Goal: Information Seeking & Learning: Learn about a topic

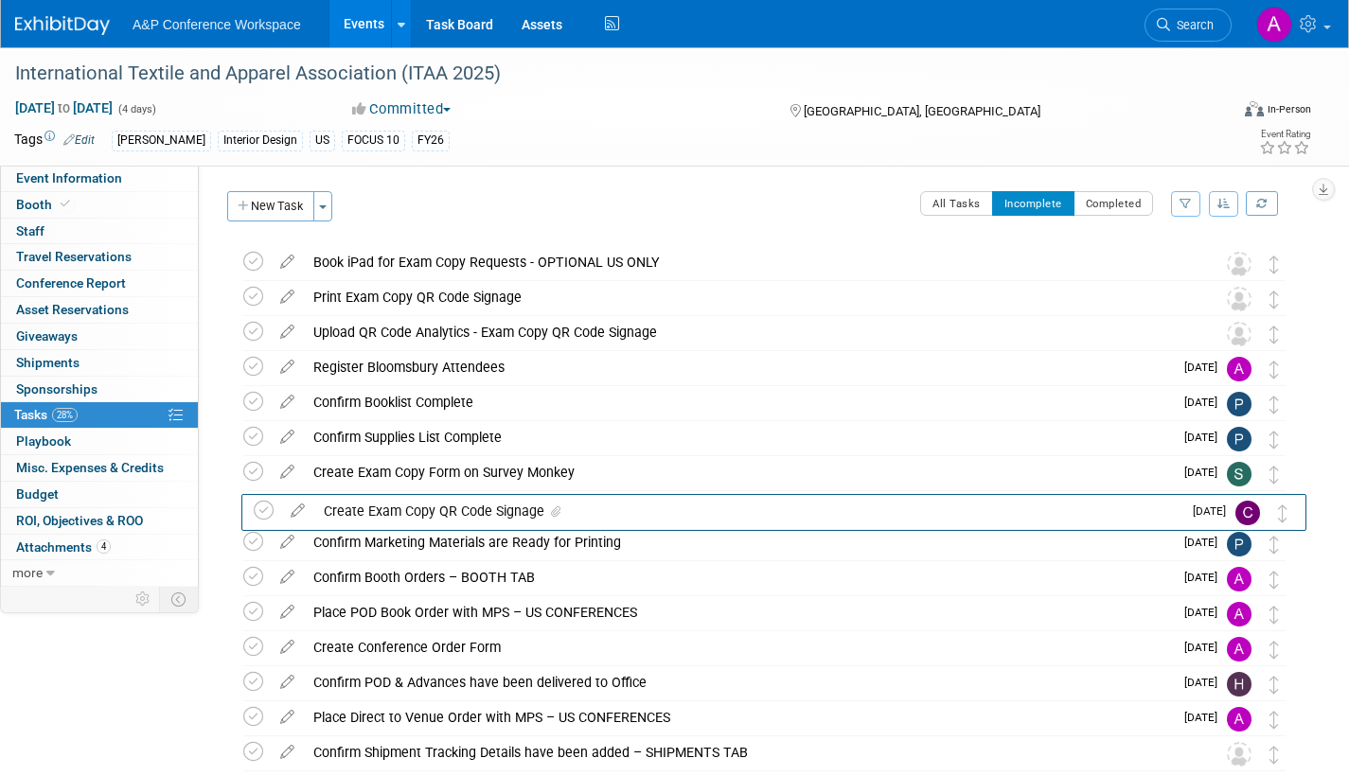
drag, startPoint x: 1279, startPoint y: 300, endPoint x: 1288, endPoint y: 513, distance: 213.1
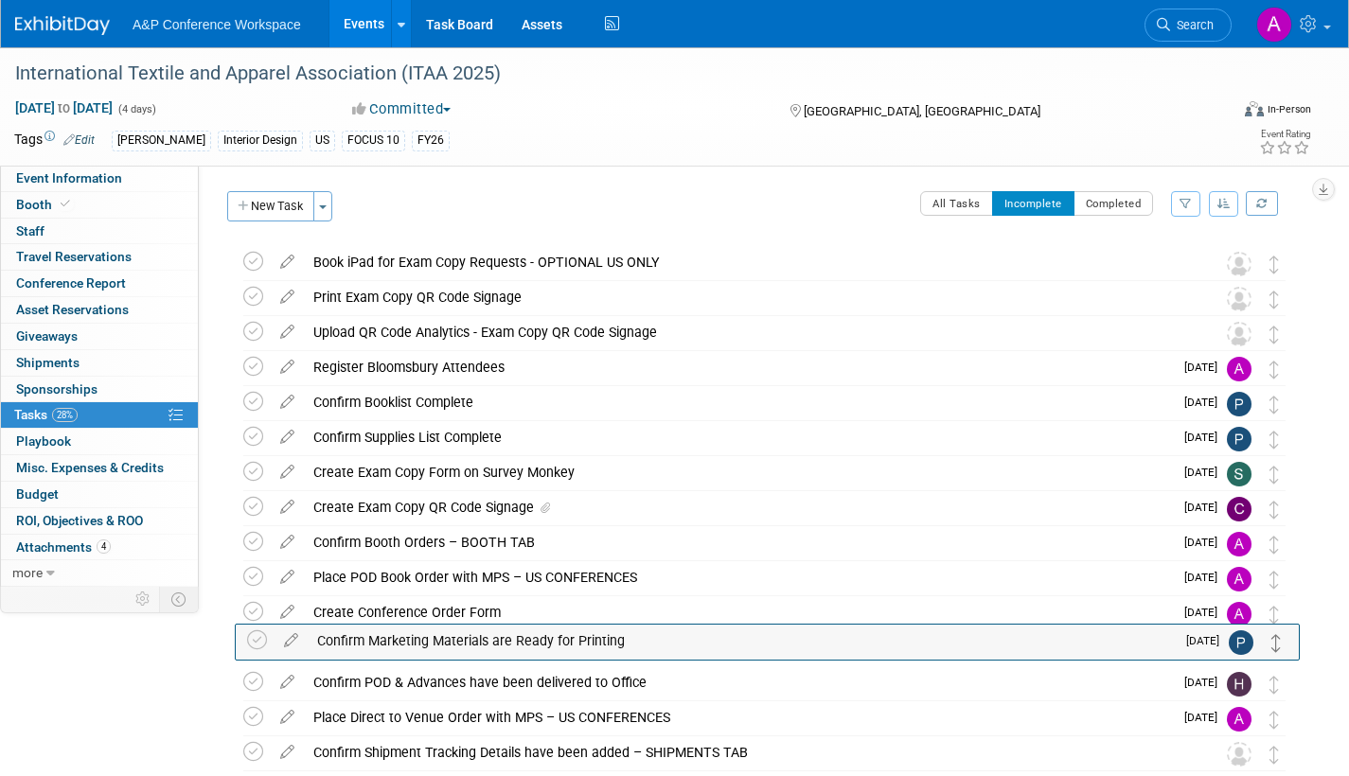
drag, startPoint x: 1273, startPoint y: 550, endPoint x: 1277, endPoint y: 648, distance: 98.5
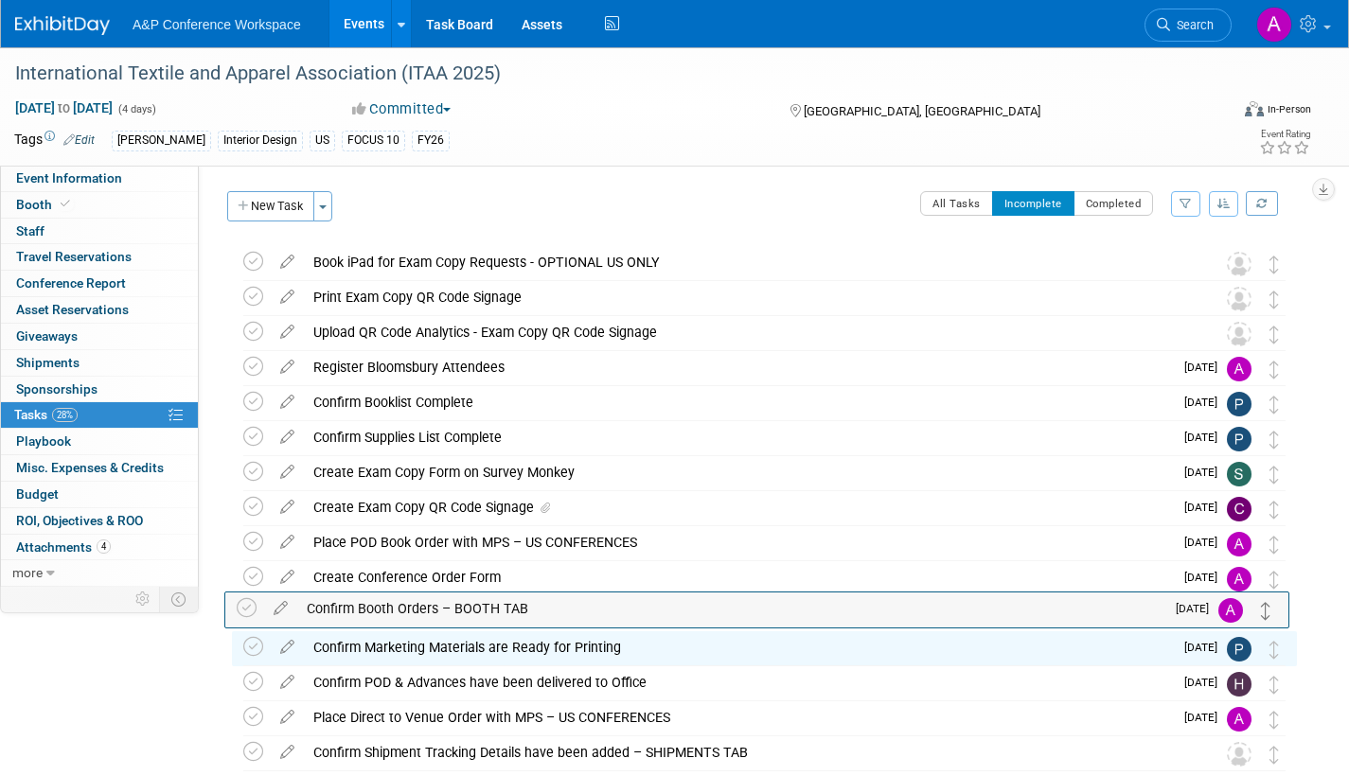
drag, startPoint x: 1273, startPoint y: 546, endPoint x: 1266, endPoint y: 612, distance: 66.6
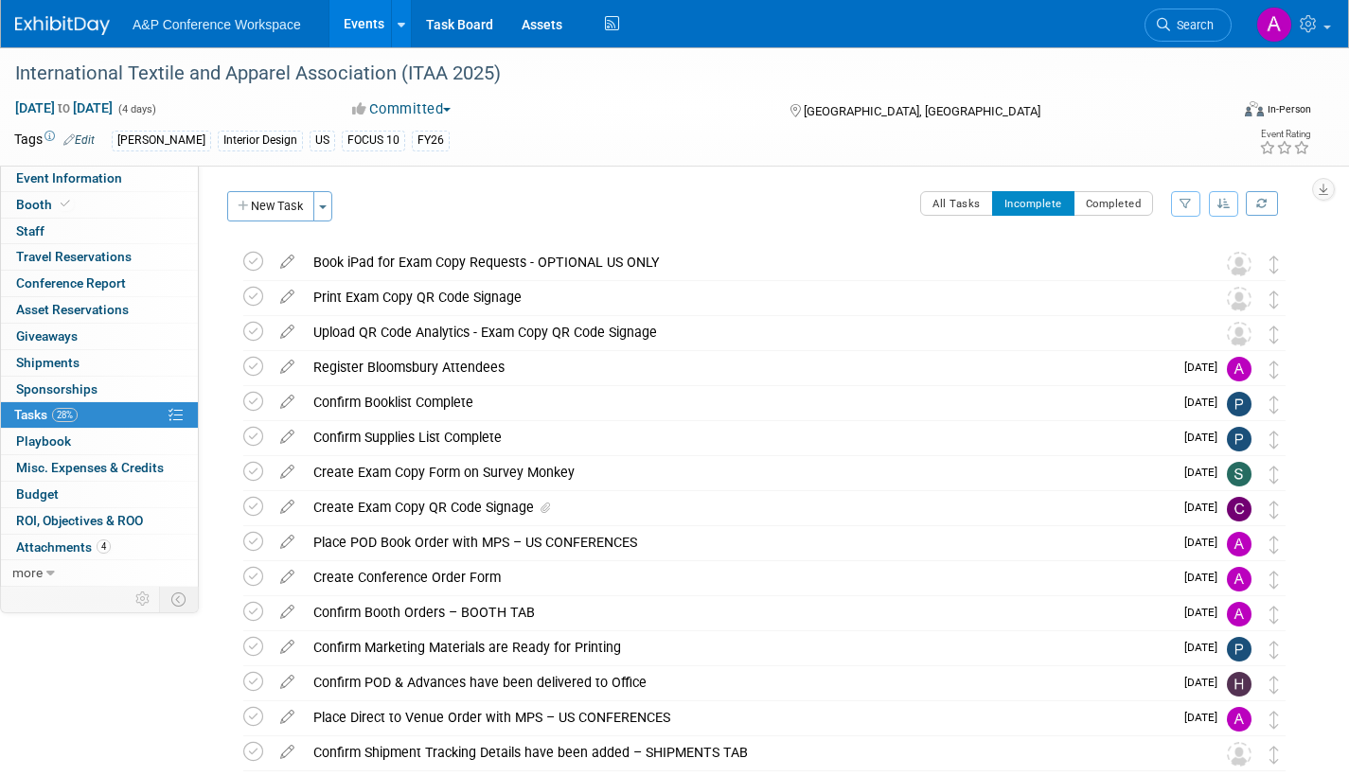
click at [1189, 29] on span "Search" at bounding box center [1192, 25] width 44 height 14
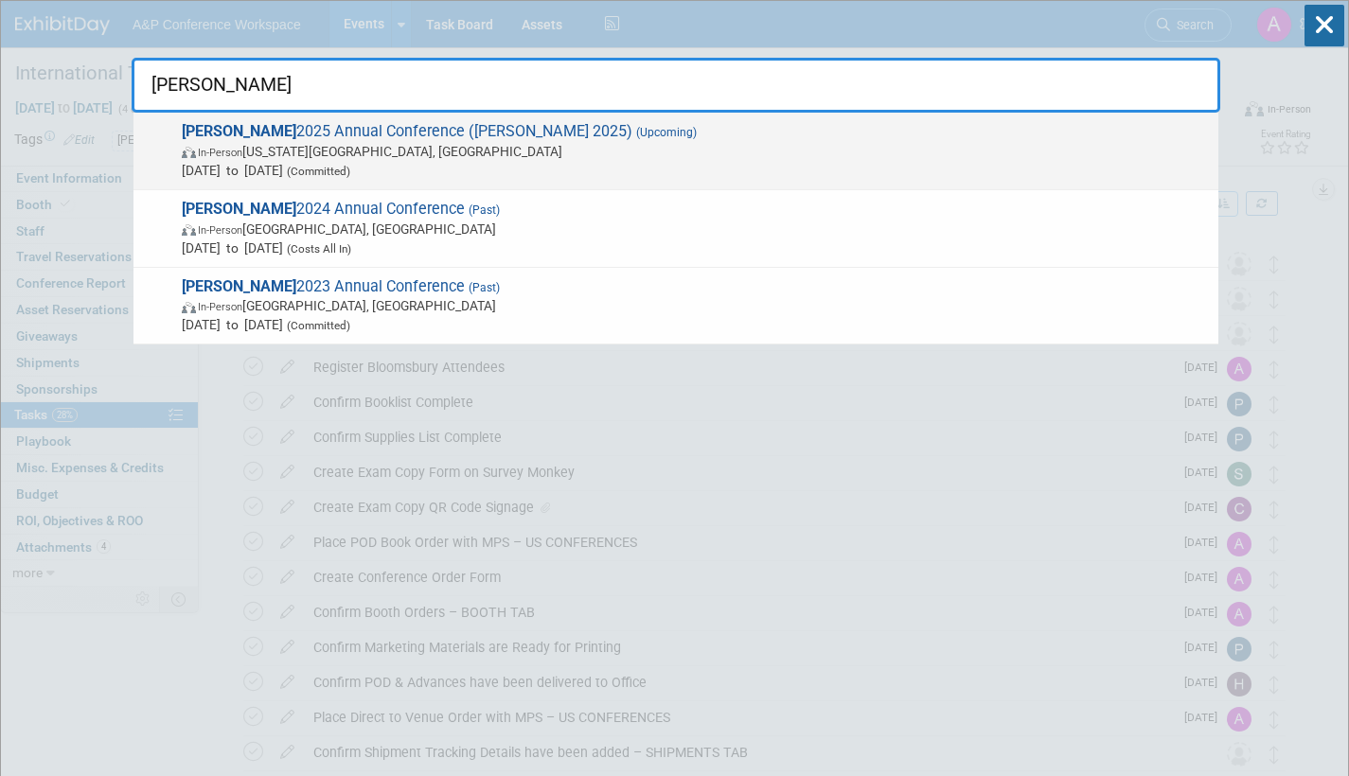
type input "alise"
click at [454, 167] on span "Oct 6, 2025 to Oct 8, 2025 (Committed)" at bounding box center [695, 170] width 1027 height 19
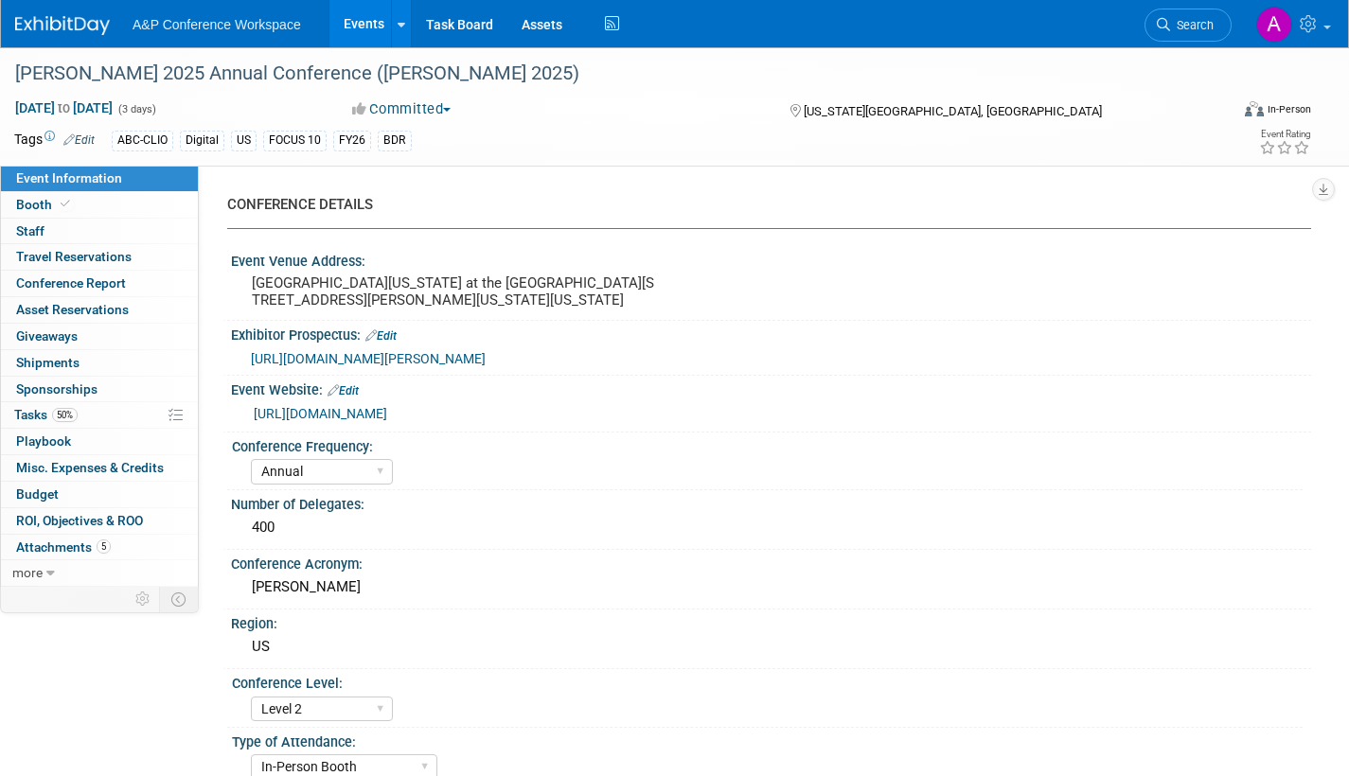
select select "Annual"
select select "Level 2"
select select "In-Person Booth"
select select "Library & Information Science"
select select "Bloomsbury Libraries Unlimited"
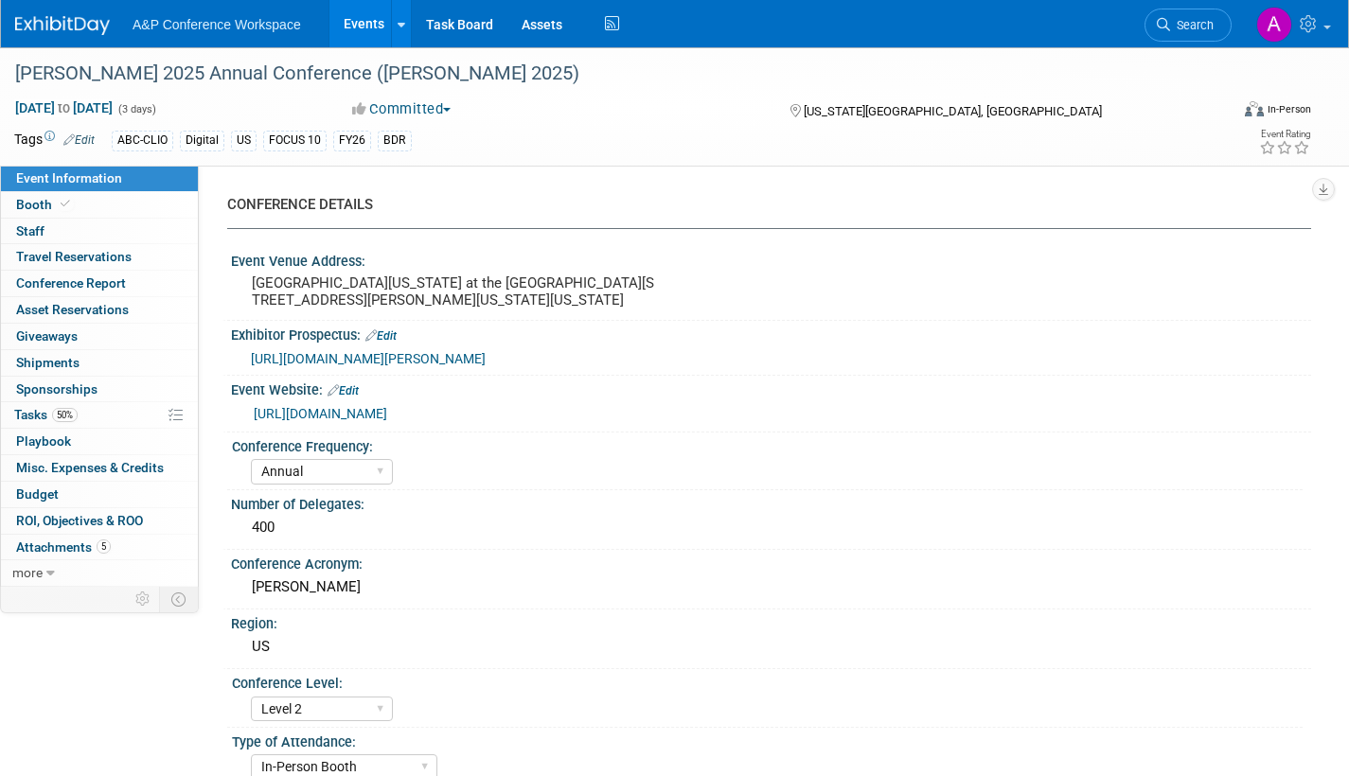
select select "[PERSON_NAME]"
select select "Brand/Subject Presence​"
click at [39, 548] on span "Attachments 5" at bounding box center [63, 546] width 95 height 15
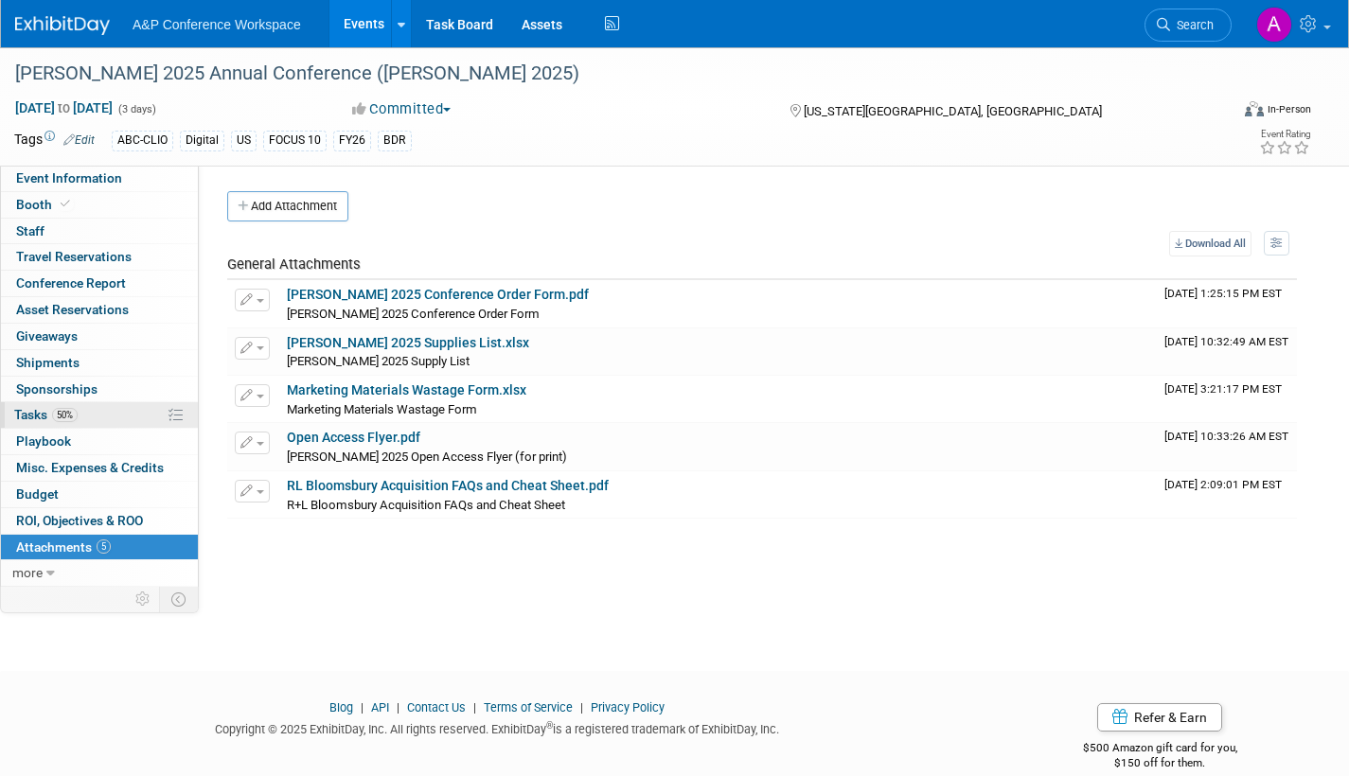
click at [28, 415] on span "Tasks 50%" at bounding box center [45, 414] width 63 height 15
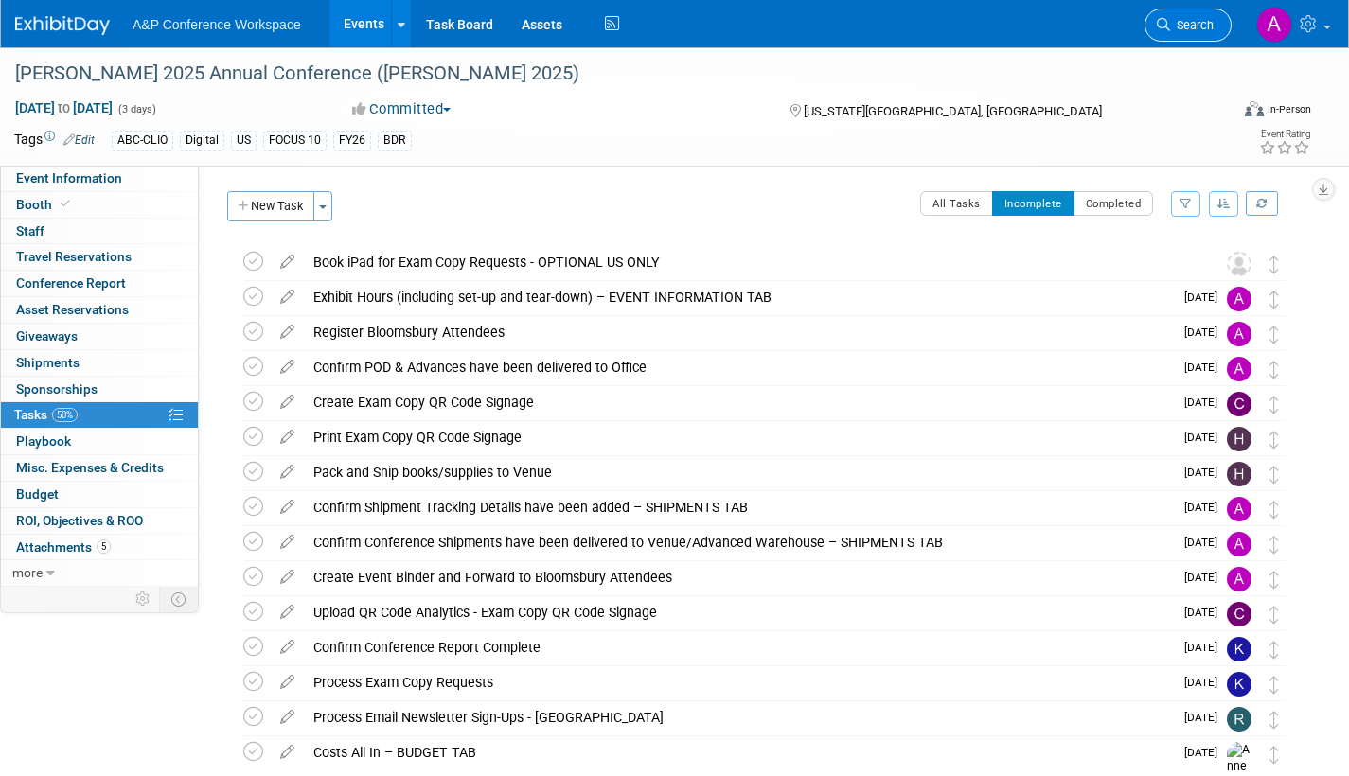
click at [1189, 32] on link "Search" at bounding box center [1187, 25] width 87 height 33
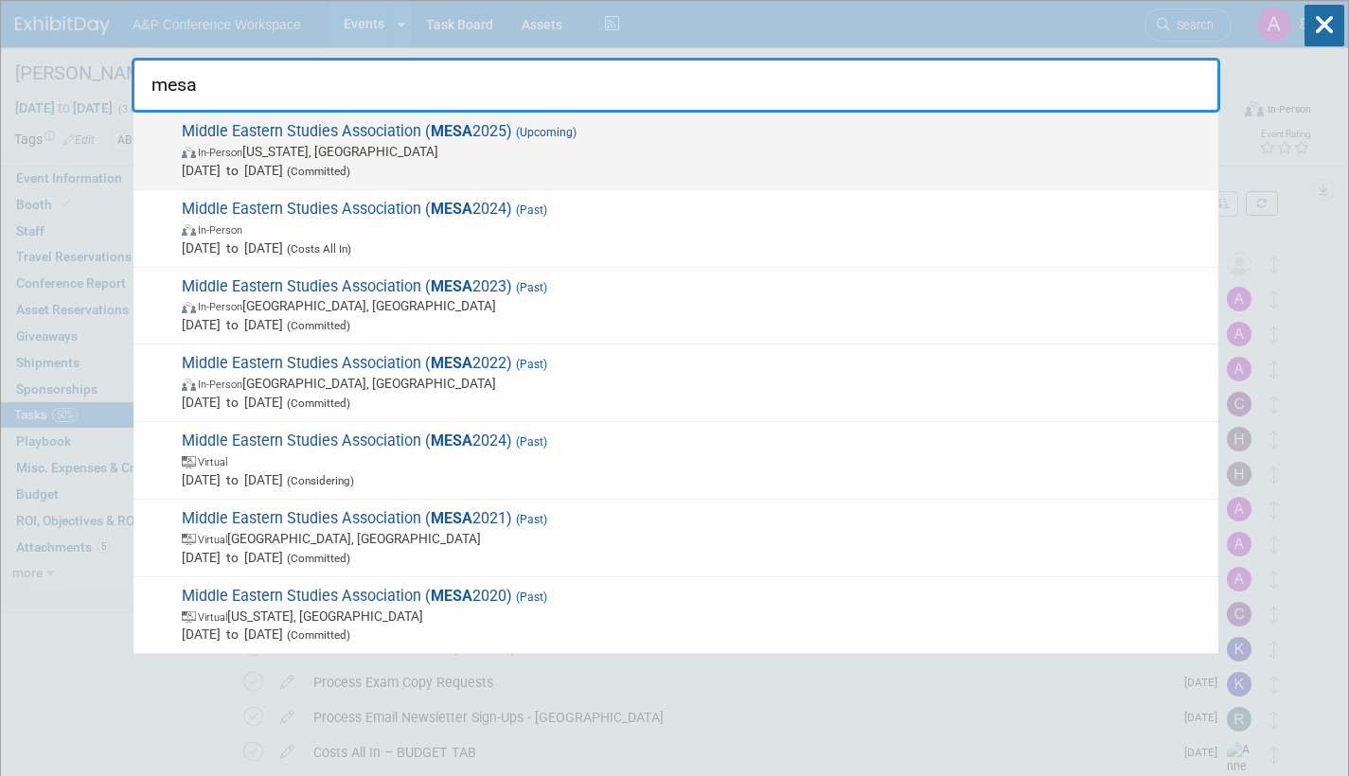
type input "mesa"
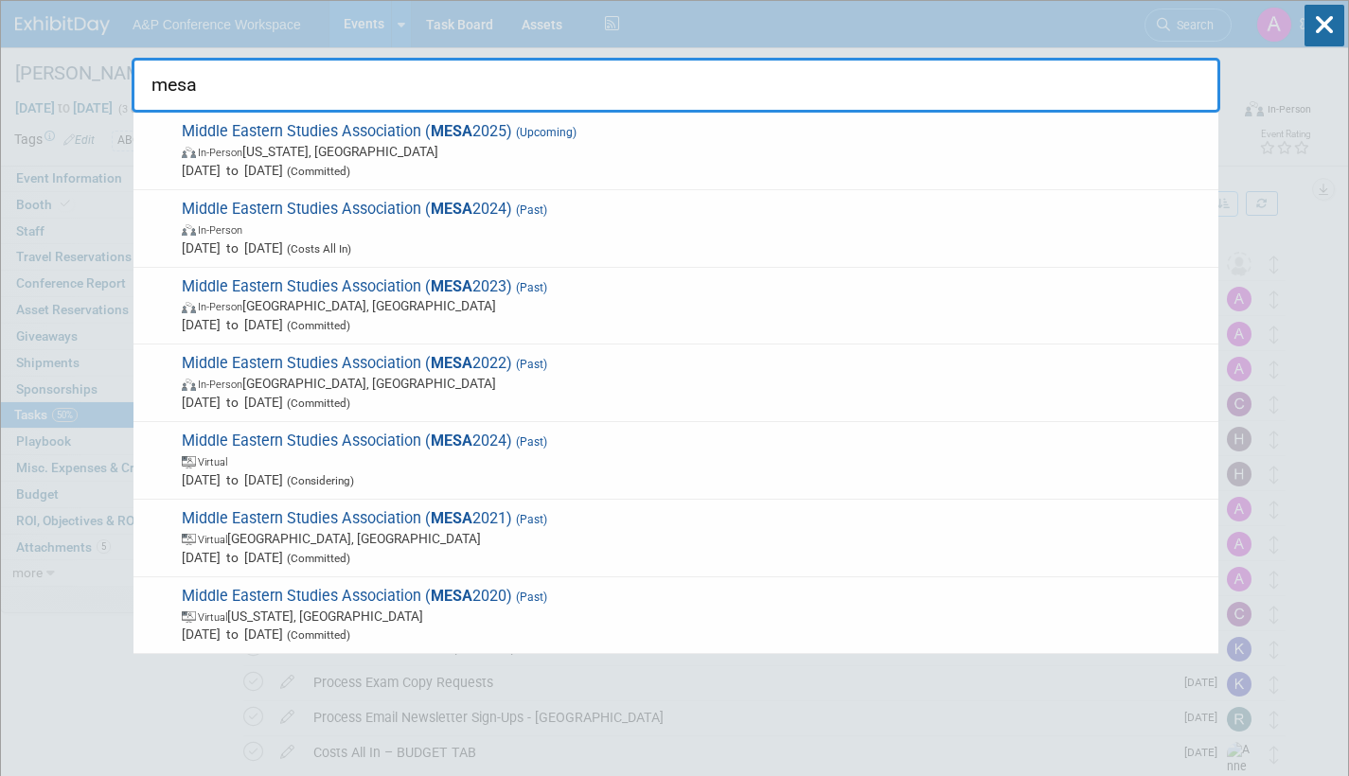
click at [705, 154] on span "In-Person [US_STATE], [GEOGRAPHIC_DATA]" at bounding box center [695, 151] width 1027 height 19
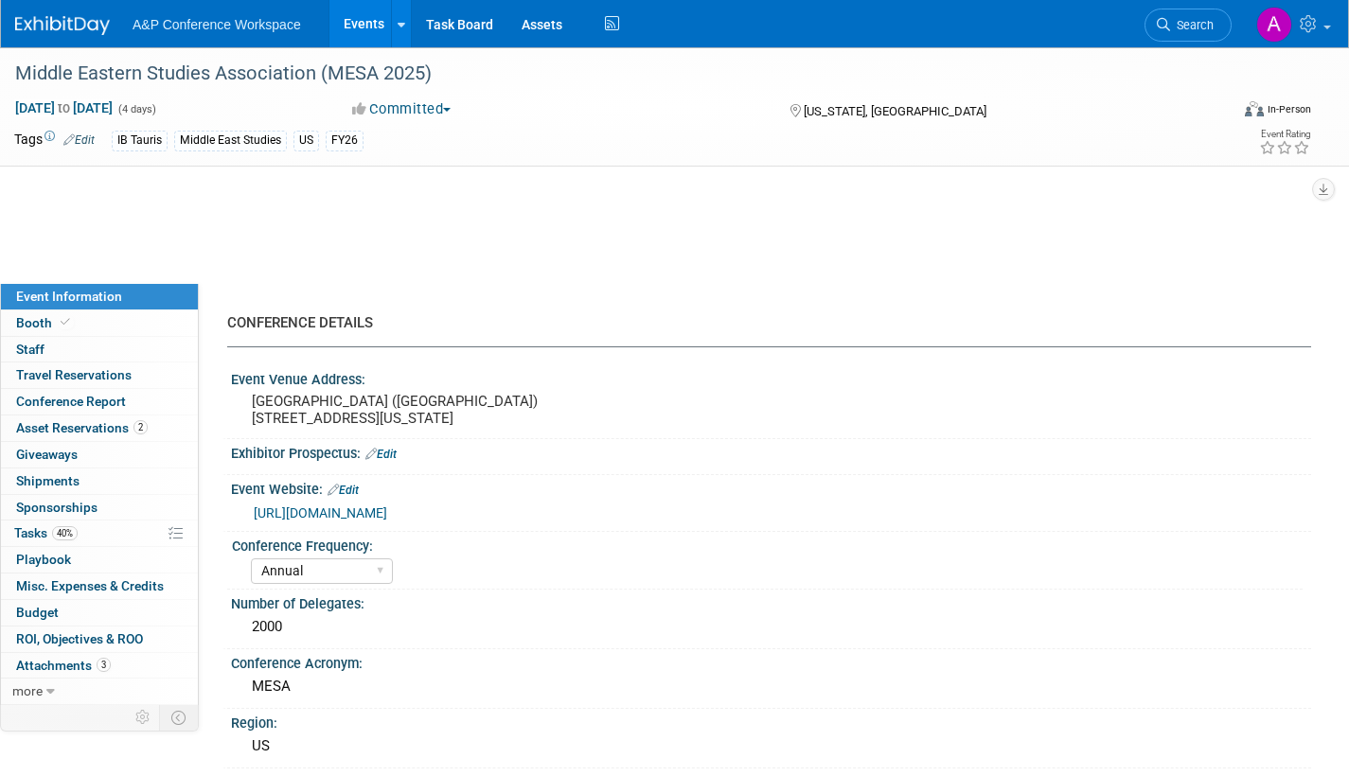
select select "Annual"
select select "Level 2"
select select "In-Person Booth"
select select "Middle East Studies"
select select "I.B.Tauris"
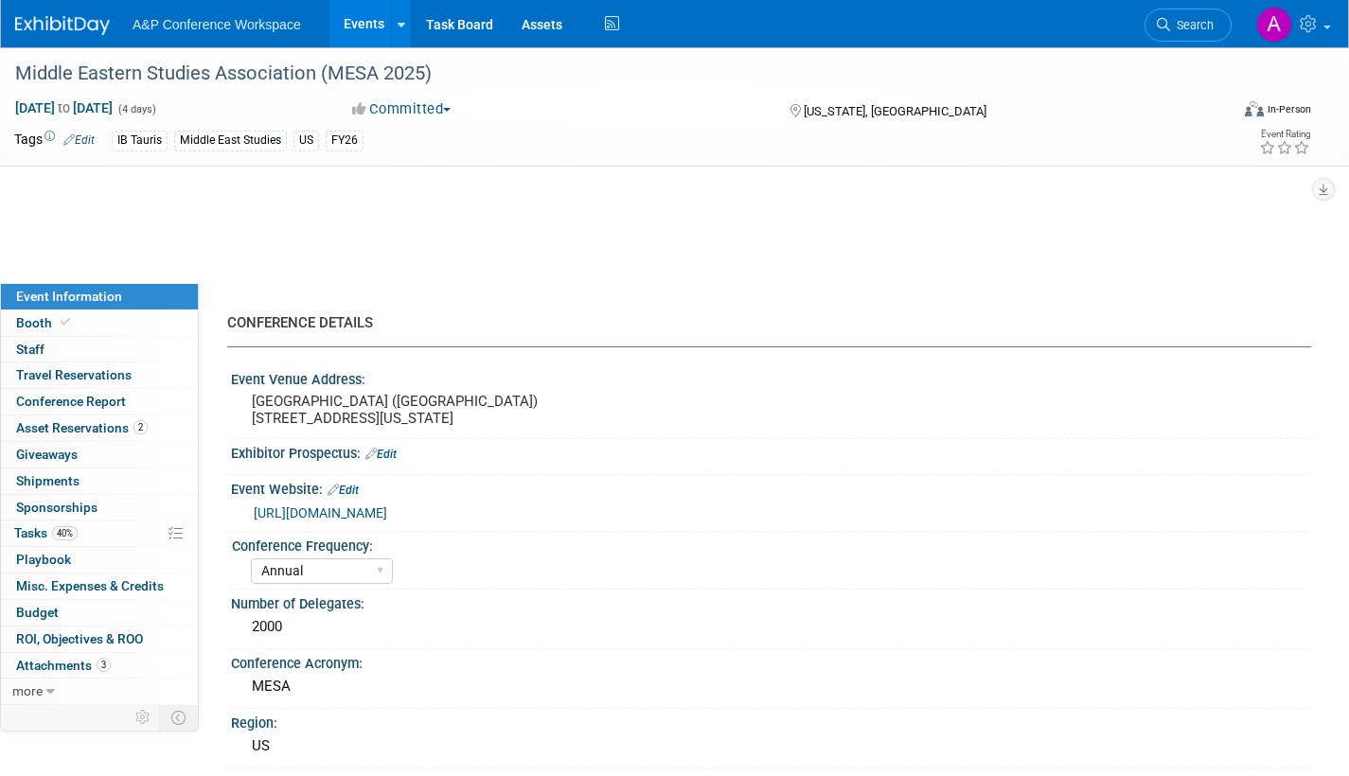
select select "[PERSON_NAME]"
select select "Networking/Commissioning"
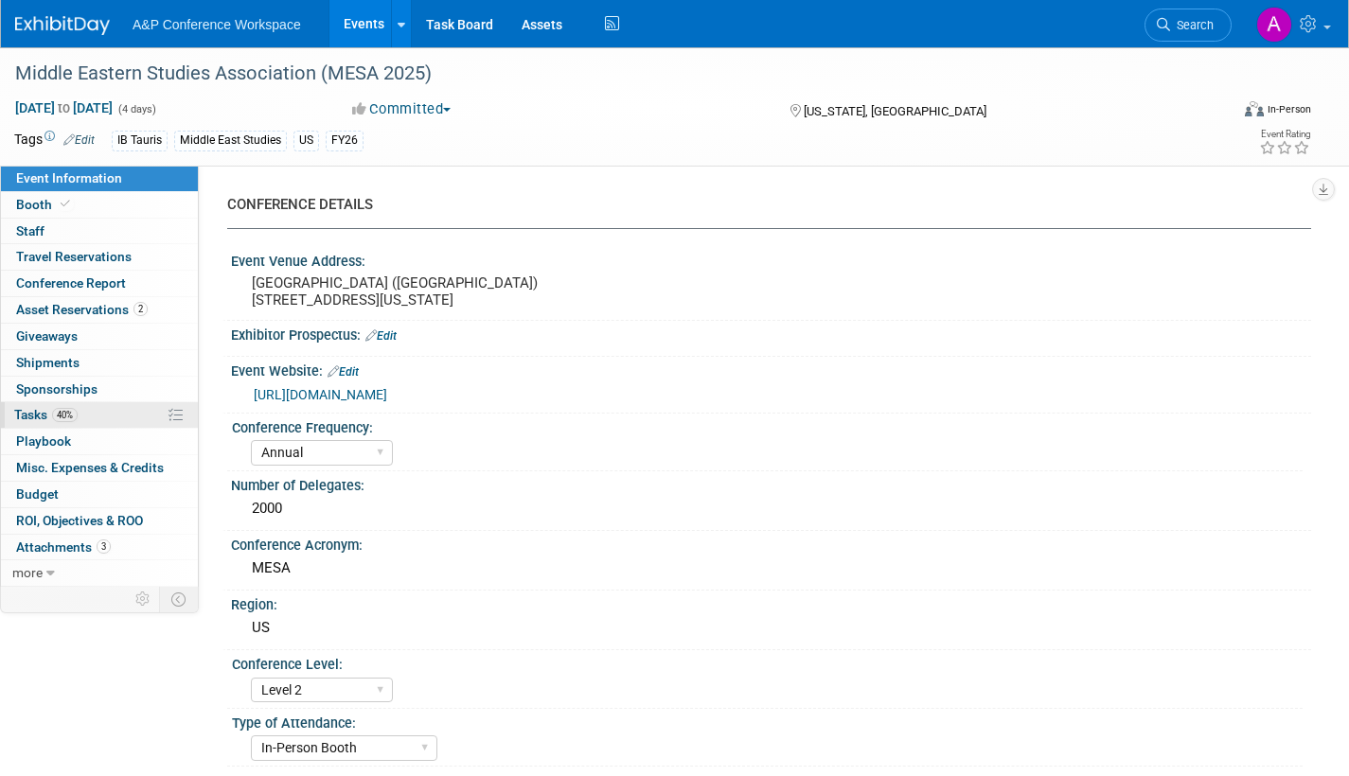
click at [32, 413] on span "Tasks 40%" at bounding box center [45, 414] width 63 height 15
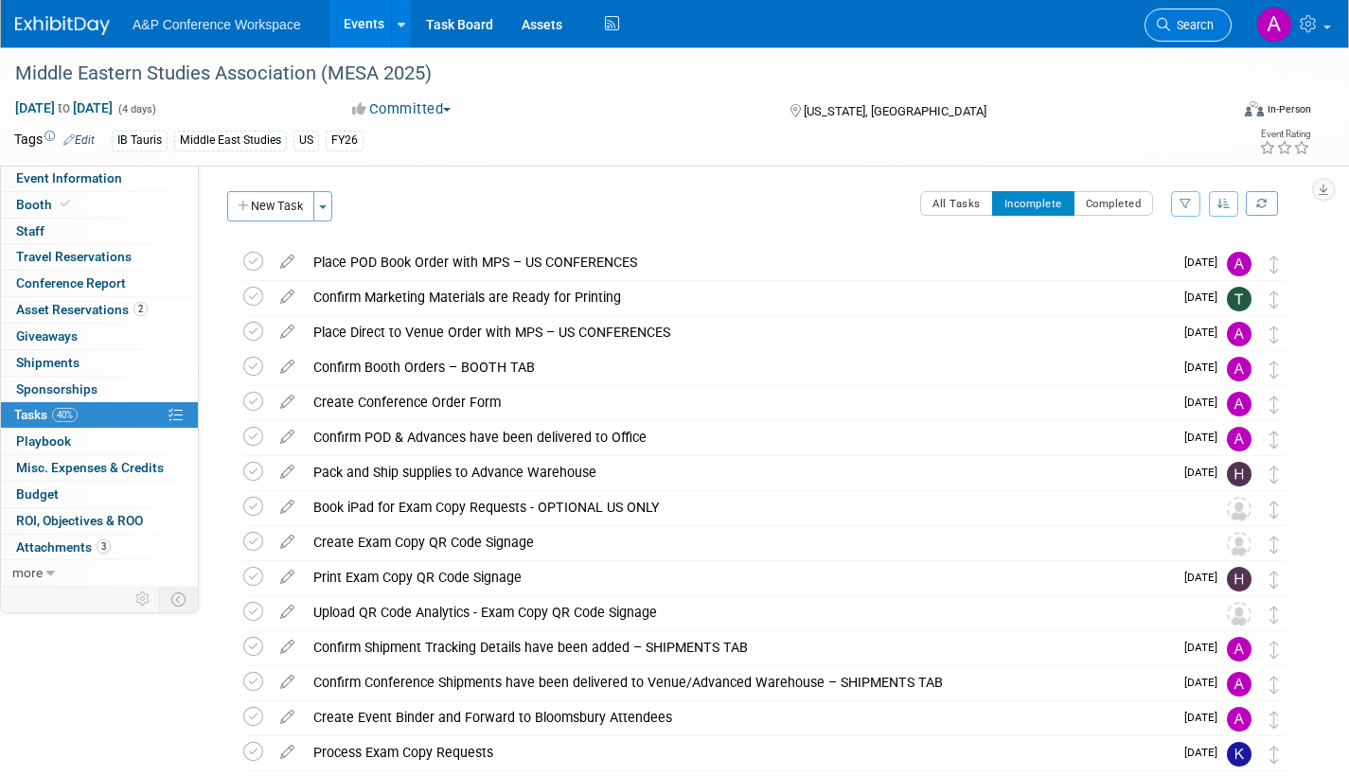
click at [1194, 21] on span "Search" at bounding box center [1192, 25] width 44 height 14
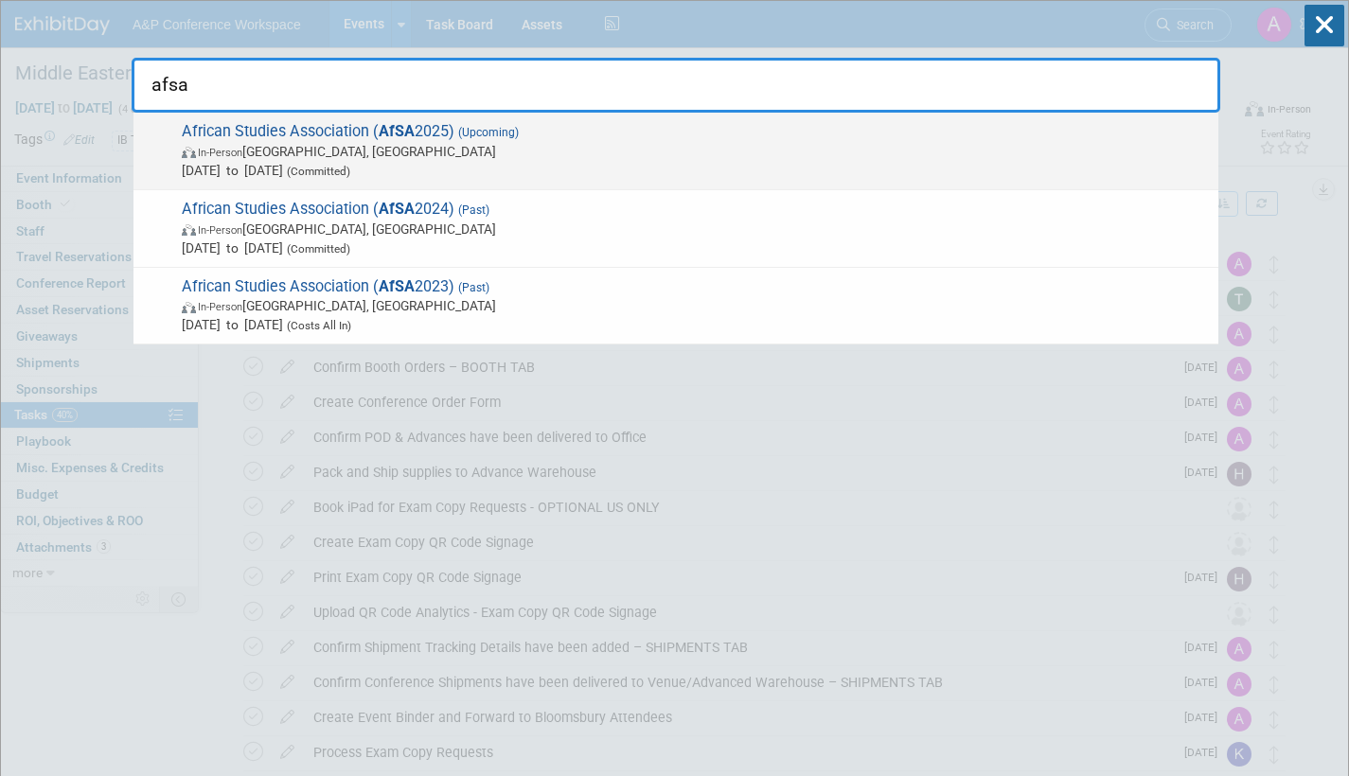
type input "afsa"
click at [676, 152] on span "In-Person Atlanta, GA" at bounding box center [695, 151] width 1027 height 19
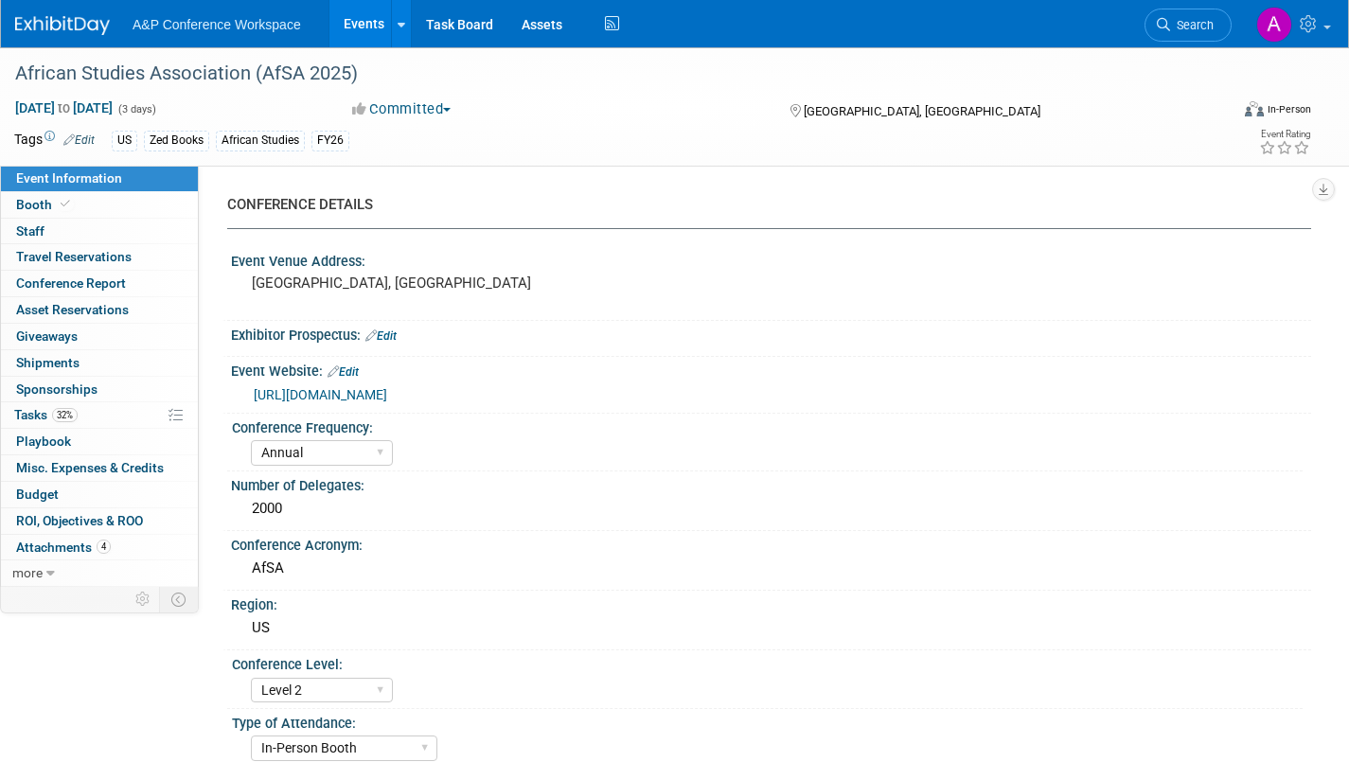
select select "Annual"
select select "Level 2"
select select "In-Person Booth"
select select "African Studies"
select select "Zed Books"
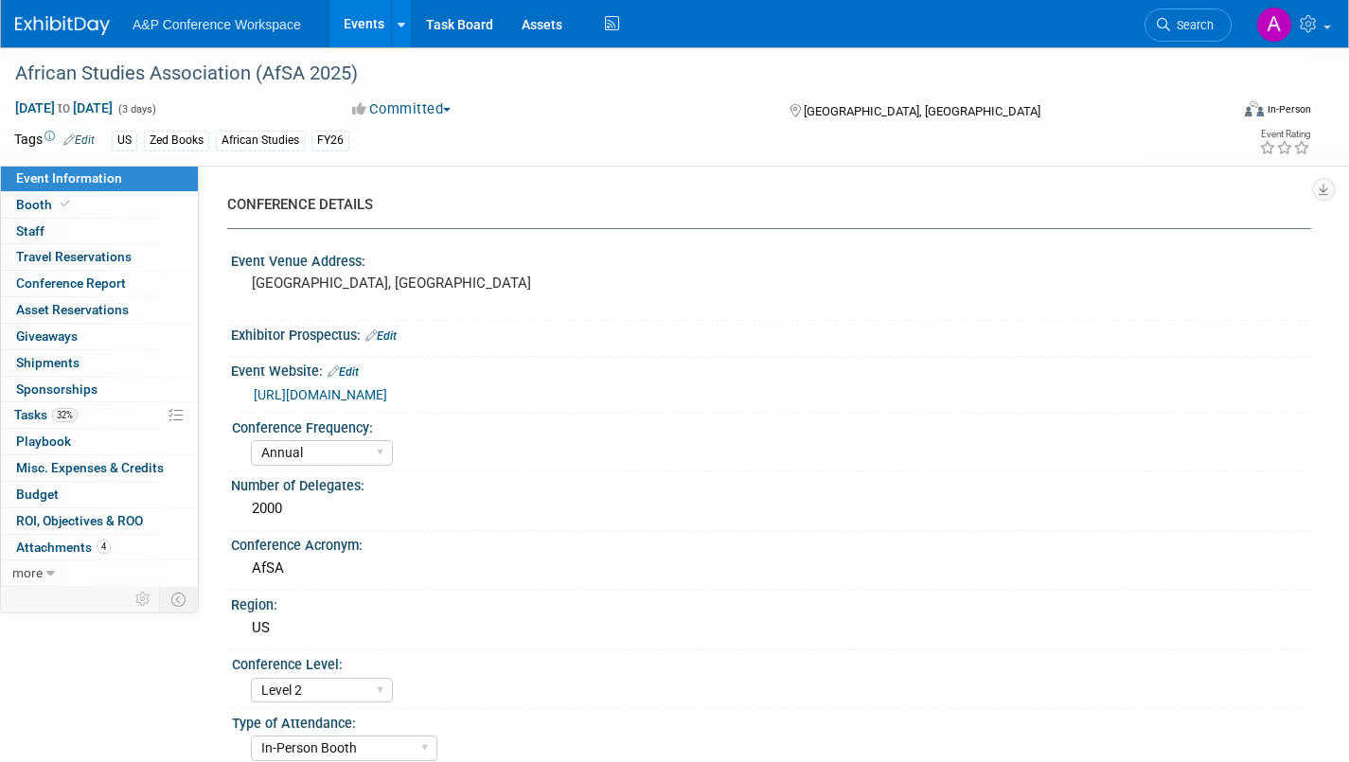
select select "[PERSON_NAME]"
select select "Networking/Commissioning"
click at [7, 414] on link "32% Tasks 32%" at bounding box center [99, 415] width 197 height 26
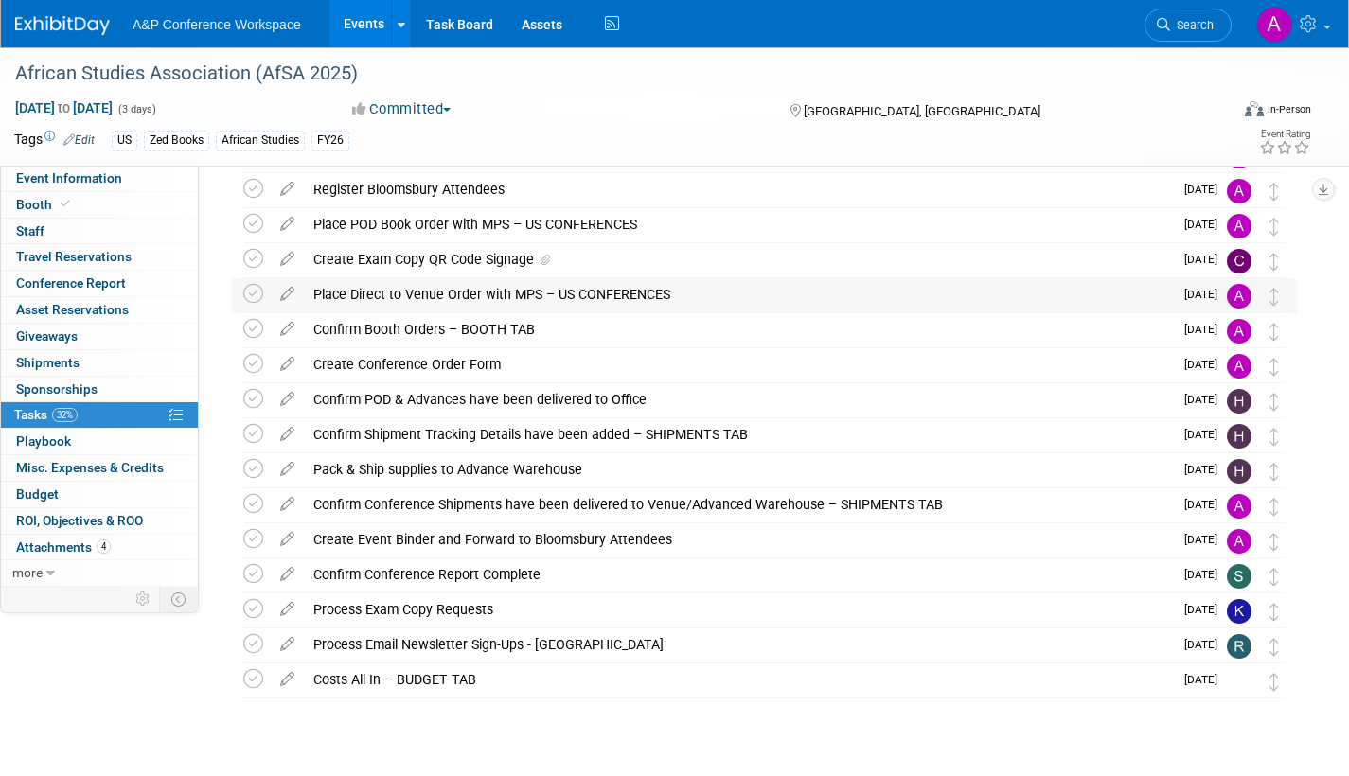
scroll to position [284, 0]
